Goal: Navigation & Orientation: Find specific page/section

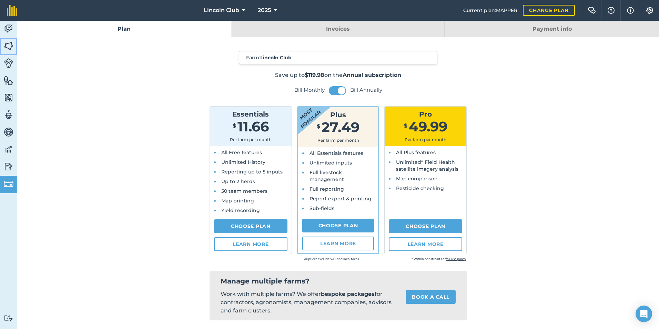
click at [7, 47] on img at bounding box center [9, 46] width 10 height 10
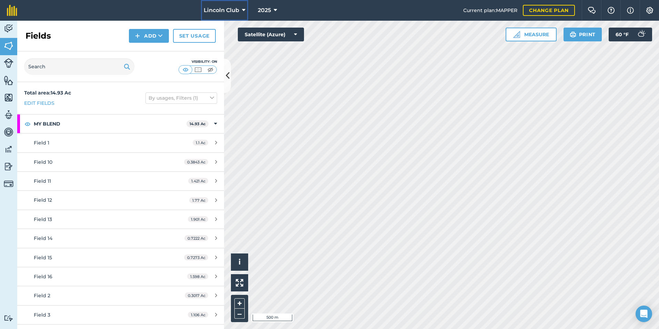
click at [240, 8] on button "Lincoln Club" at bounding box center [224, 10] width 47 height 21
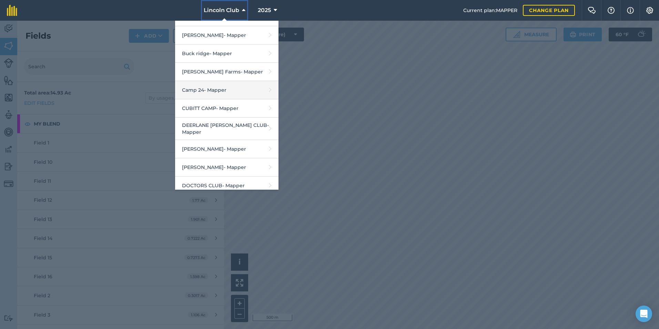
scroll to position [103, 0]
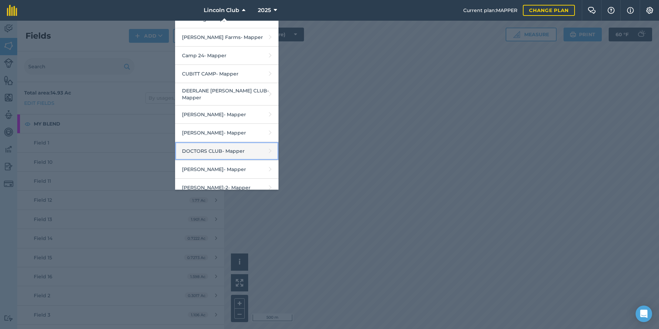
click at [223, 146] on link "DOCTORS CLUB - Mapper" at bounding box center [226, 151] width 103 height 18
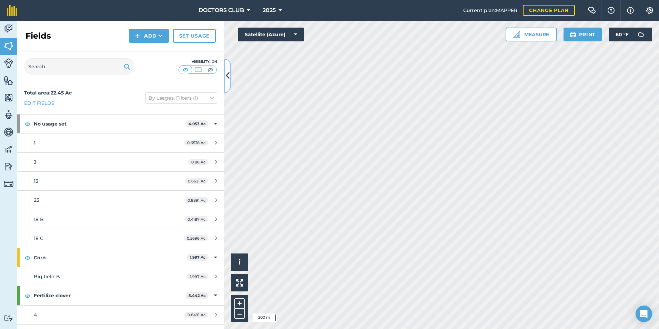
click at [224, 79] on button at bounding box center [227, 76] width 7 height 34
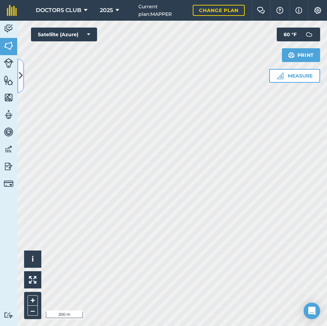
click at [21, 76] on icon at bounding box center [21, 76] width 4 height 12
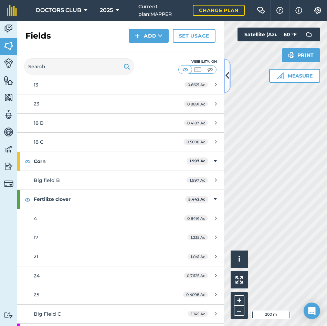
scroll to position [103, 0]
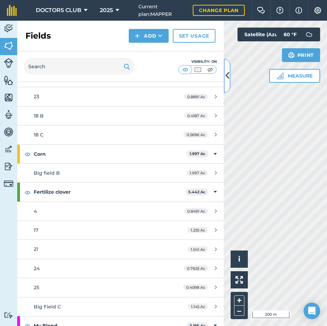
click at [227, 76] on icon at bounding box center [228, 76] width 4 height 12
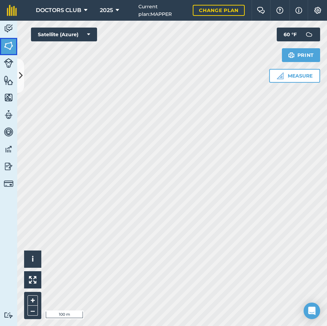
click at [6, 46] on img at bounding box center [9, 46] width 10 height 10
click at [20, 77] on icon at bounding box center [21, 76] width 4 height 12
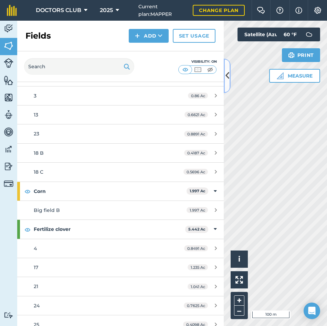
scroll to position [69, 0]
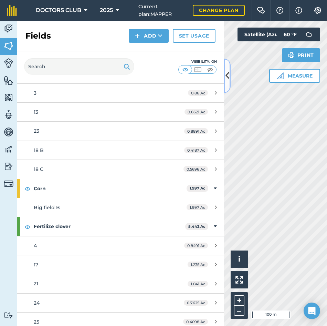
click at [226, 75] on icon at bounding box center [228, 76] width 4 height 12
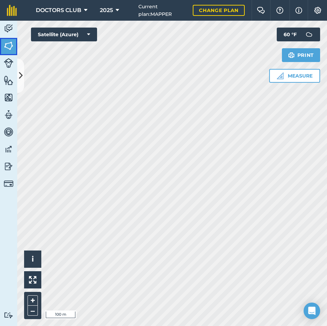
click at [10, 42] on img at bounding box center [9, 46] width 10 height 10
